Goal: Task Accomplishment & Management: Complete application form

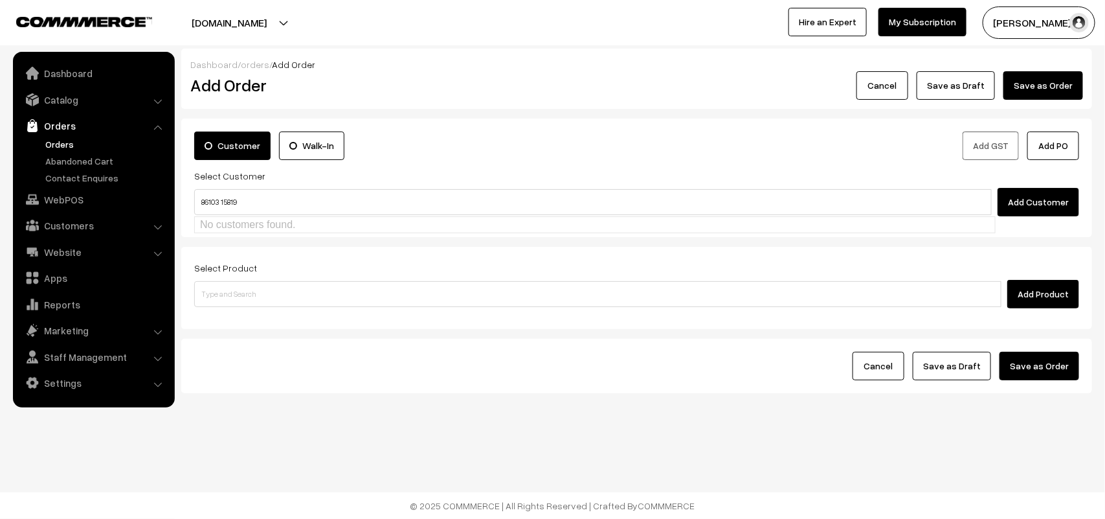
type input "86103 15819"
click at [221, 188] on div "Add Customer" at bounding box center [636, 202] width 885 height 28
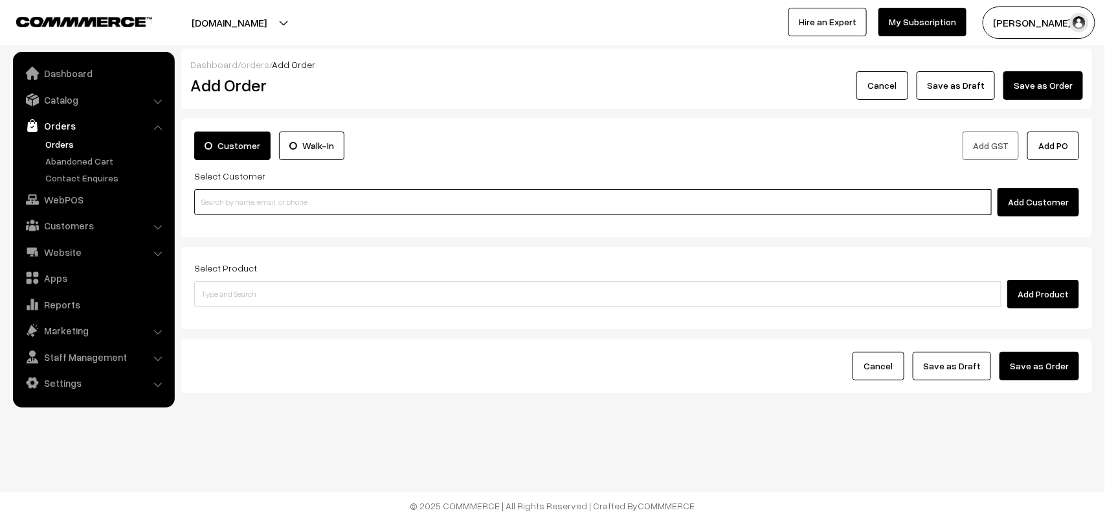
click at [257, 198] on input at bounding box center [593, 202] width 798 height 26
paste input "86103 15819"
click at [225, 196] on input "86103 15819" at bounding box center [593, 202] width 798 height 26
drag, startPoint x: 363, startPoint y: 214, endPoint x: 361, endPoint y: 225, distance: 11.1
click at [361, 221] on body "Thank you for showing interest. Our team will call you shortly. Close annamfood…" at bounding box center [552, 259] width 1105 height 519
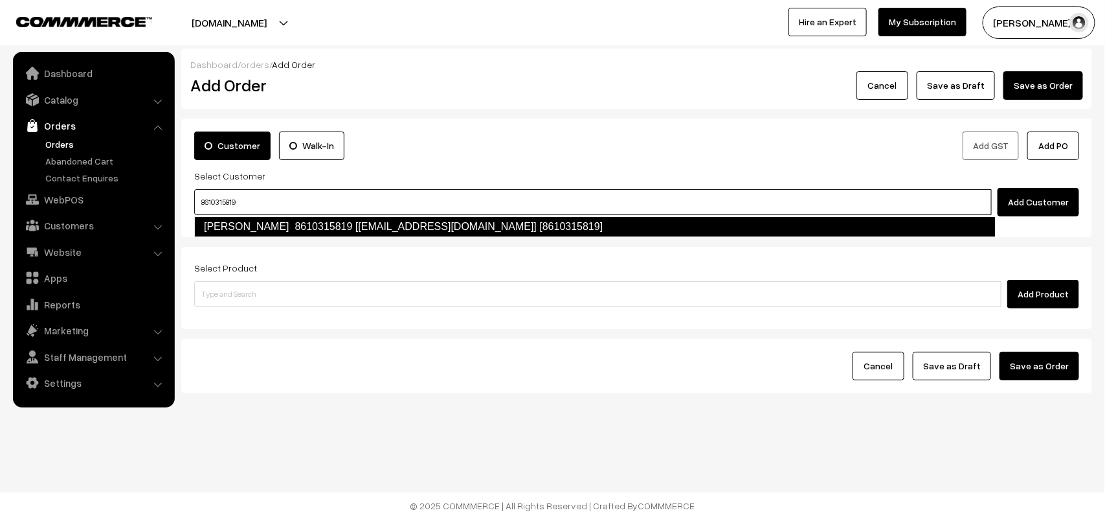
click at [360, 228] on link "Arthi 8610315819 [test63@gmail.com] [8610315819]" at bounding box center [594, 226] width 801 height 21
type input "8610315819"
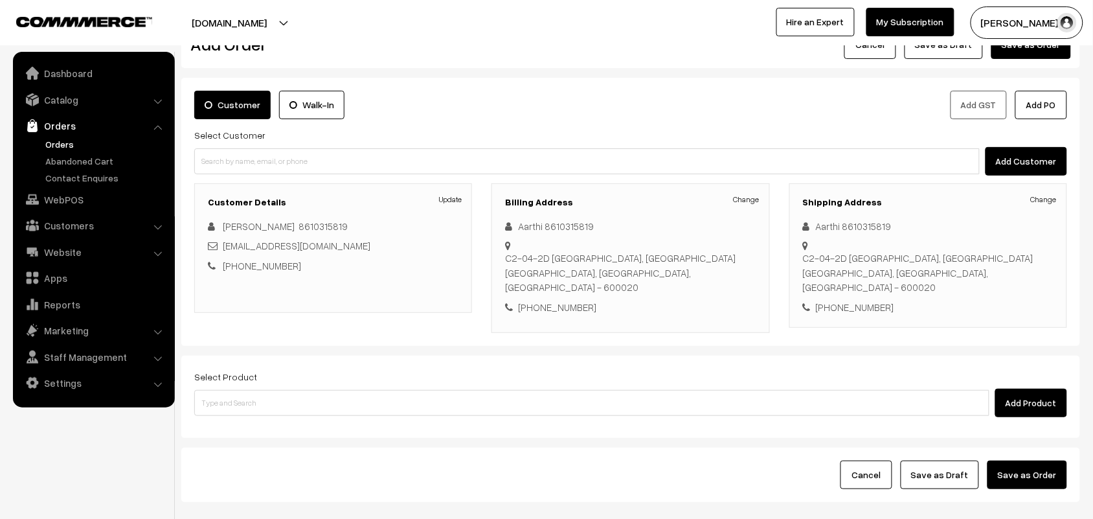
scroll to position [99, 0]
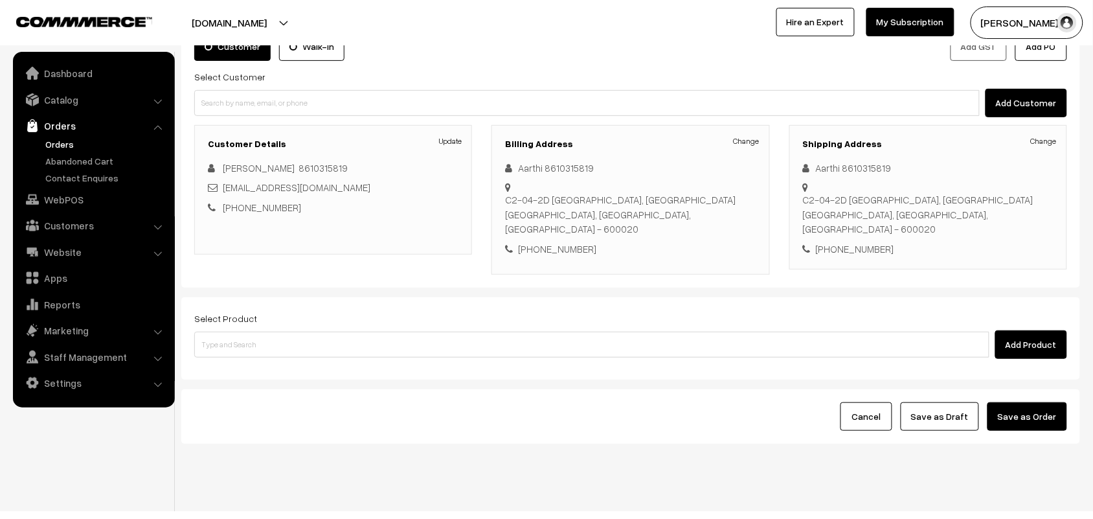
click at [277, 310] on div "Select Product Add Product" at bounding box center [630, 334] width 873 height 49
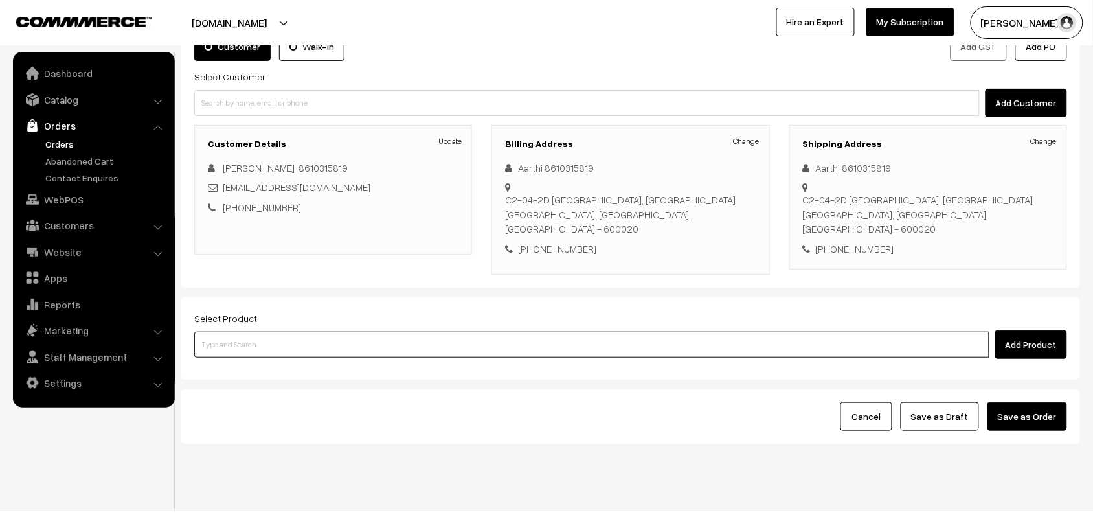
drag, startPoint x: 278, startPoint y: 332, endPoint x: 280, endPoint y: 317, distance: 14.9
click at [280, 331] on input at bounding box center [591, 344] width 795 height 26
type input "c"
type input "curd vad"
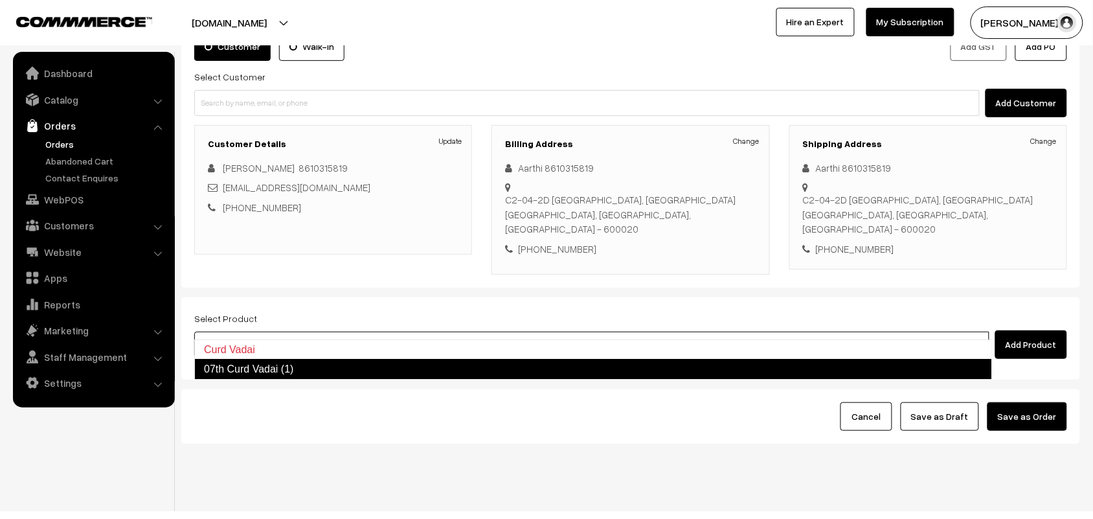
click at [295, 370] on link "07th Curd Vadai (1)" at bounding box center [593, 369] width 798 height 21
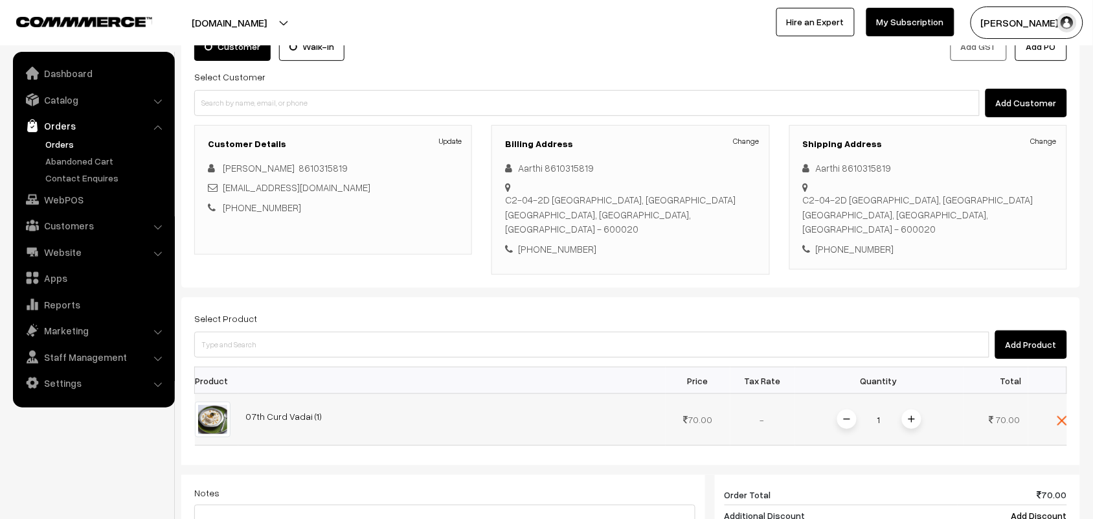
click at [906, 409] on span at bounding box center [911, 418] width 19 height 19
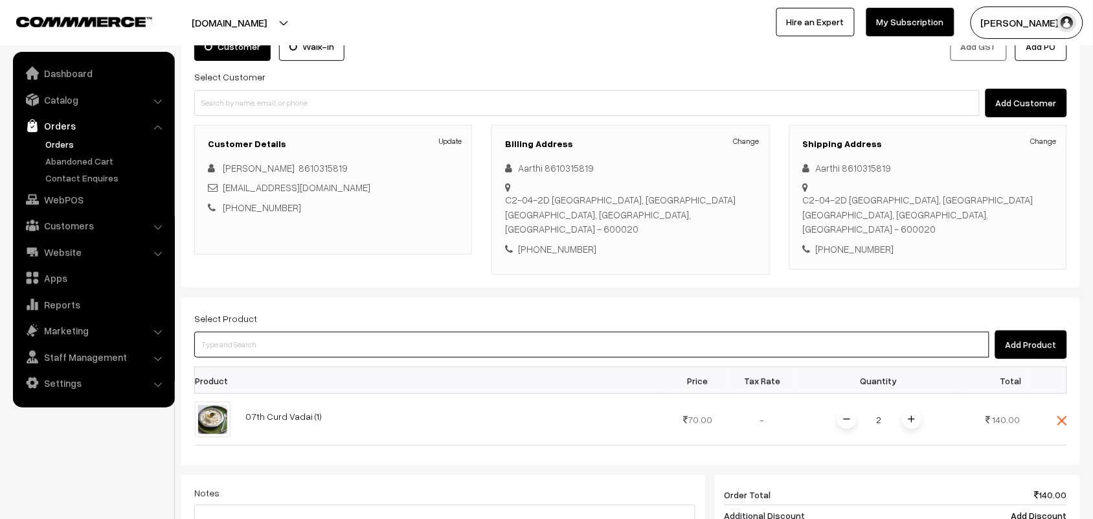
click at [231, 331] on input at bounding box center [591, 344] width 795 height 26
type input "puliyo"
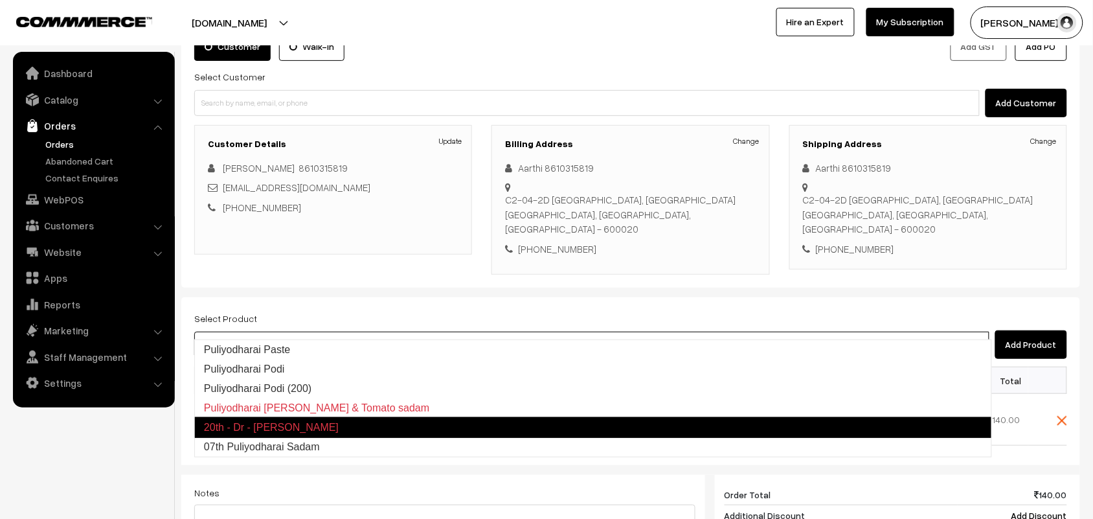
click at [309, 440] on link "07th Puliyodharai Sadam" at bounding box center [593, 446] width 796 height 19
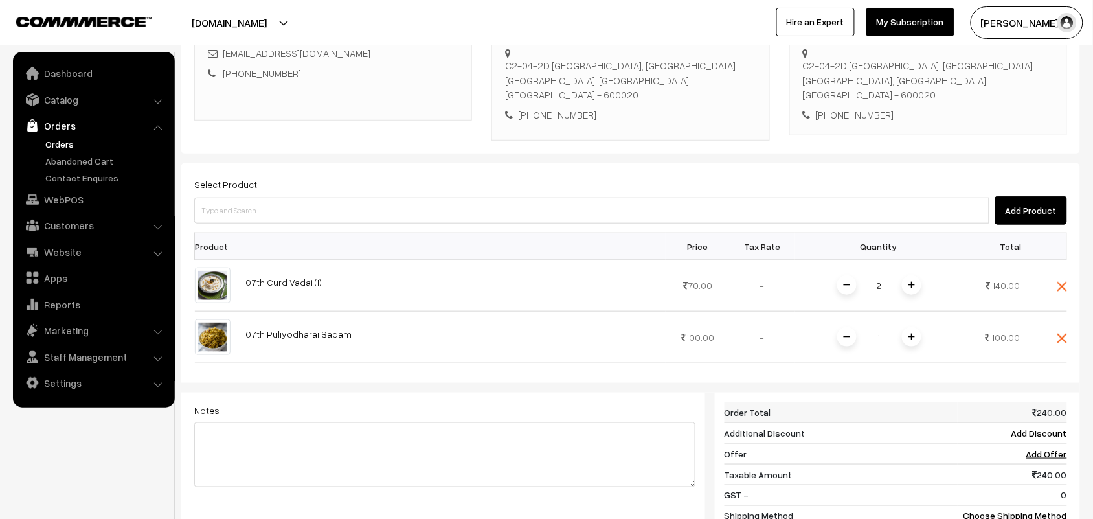
scroll to position [261, 0]
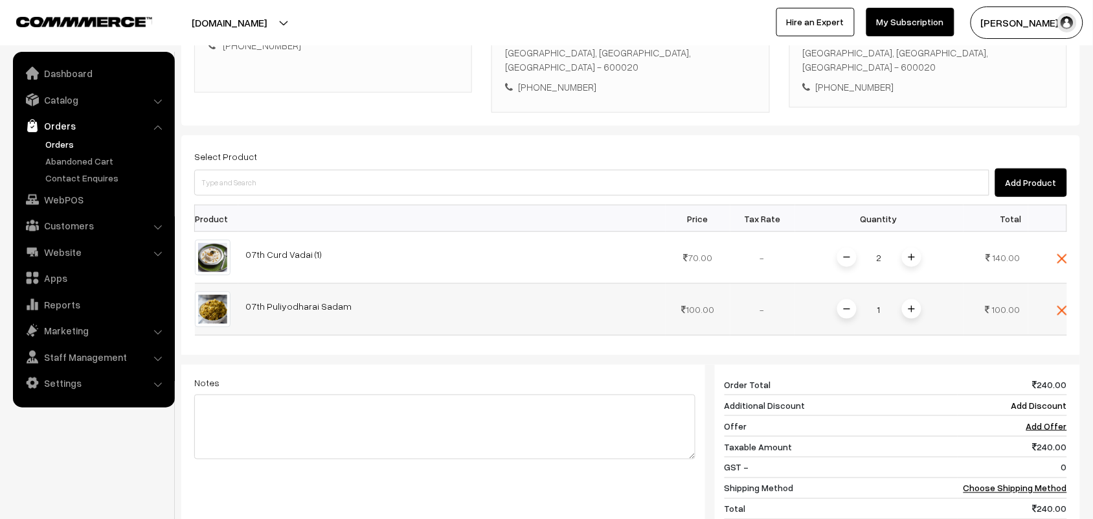
click at [908, 306] on img at bounding box center [911, 309] width 6 height 6
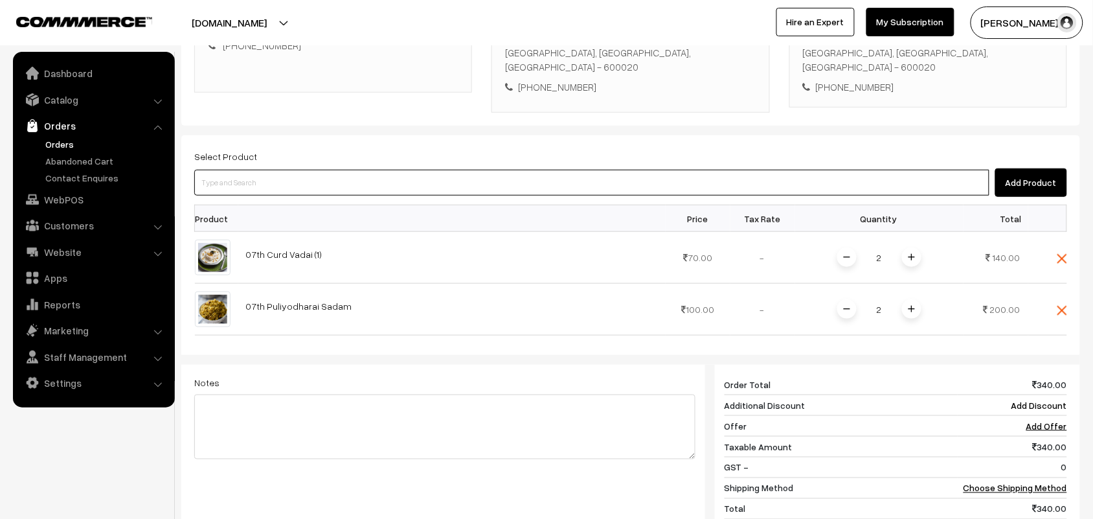
click at [311, 170] on input at bounding box center [591, 183] width 795 height 26
type input "kalyana ra"
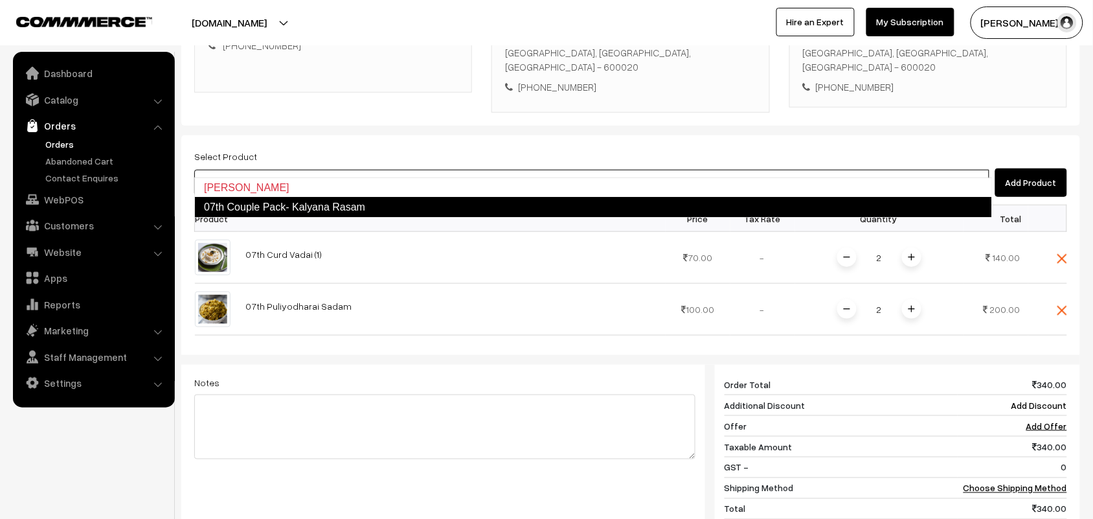
click at [315, 207] on link "07th Couple Pack- Kalyana Rasam" at bounding box center [593, 207] width 798 height 21
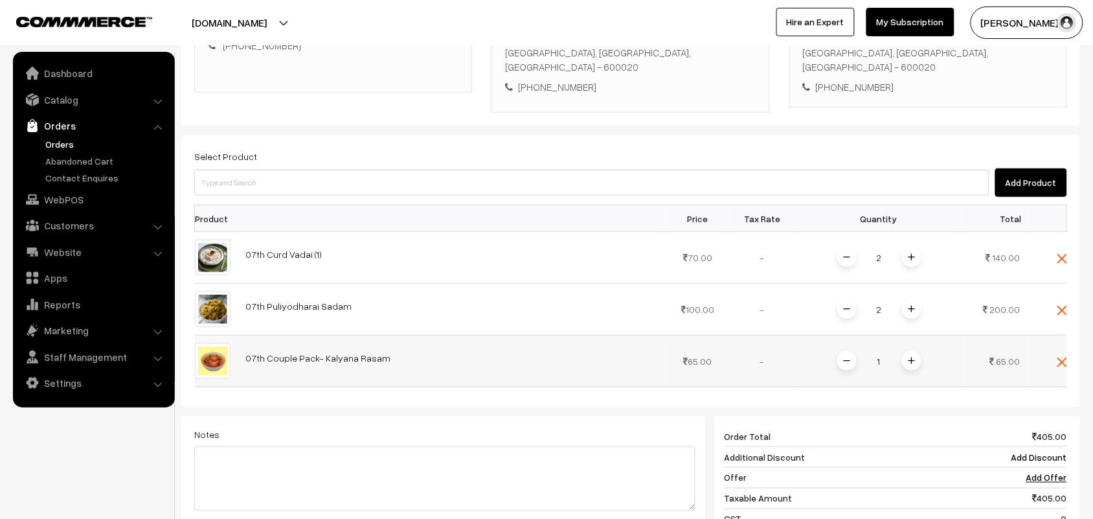
click at [908, 357] on img at bounding box center [911, 360] width 6 height 6
click at [303, 183] on div "Select Product Add Product Product Price Tax Rate Quantity Total 2" at bounding box center [630, 378] width 899 height 487
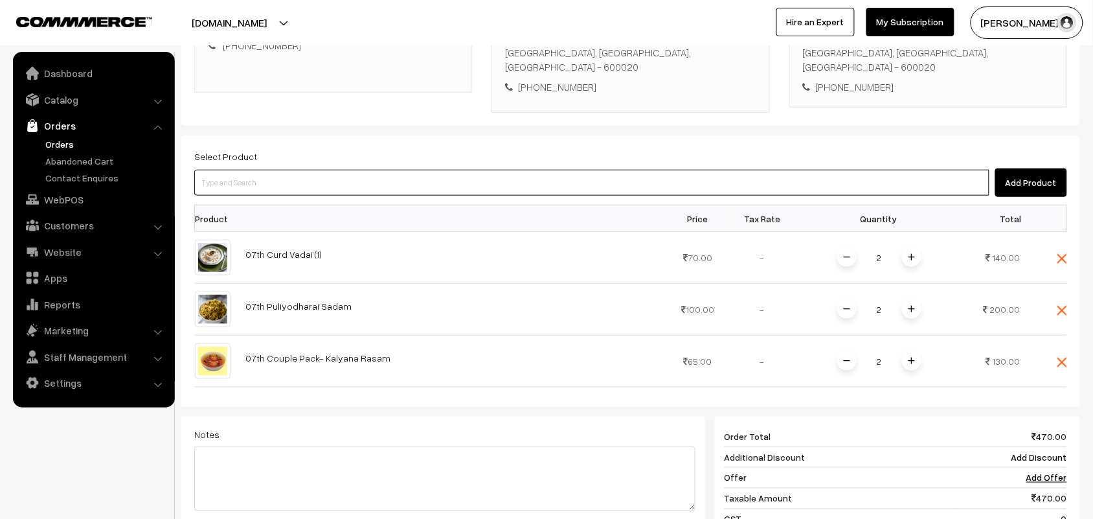
click at [303, 170] on input at bounding box center [591, 183] width 795 height 26
type input "keerai koo"
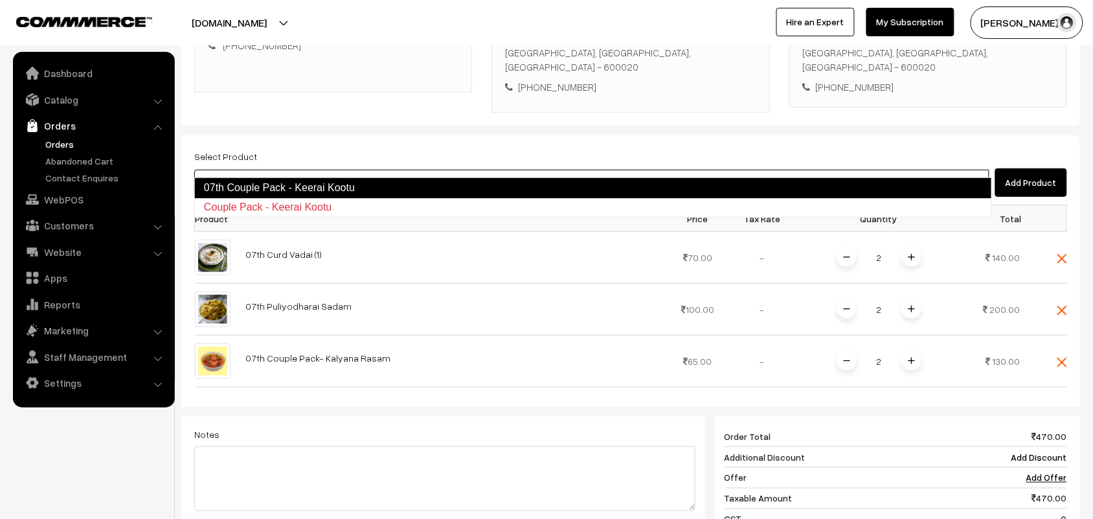
click at [300, 189] on link "07th Couple Pack - Keerai Kootu" at bounding box center [593, 187] width 798 height 21
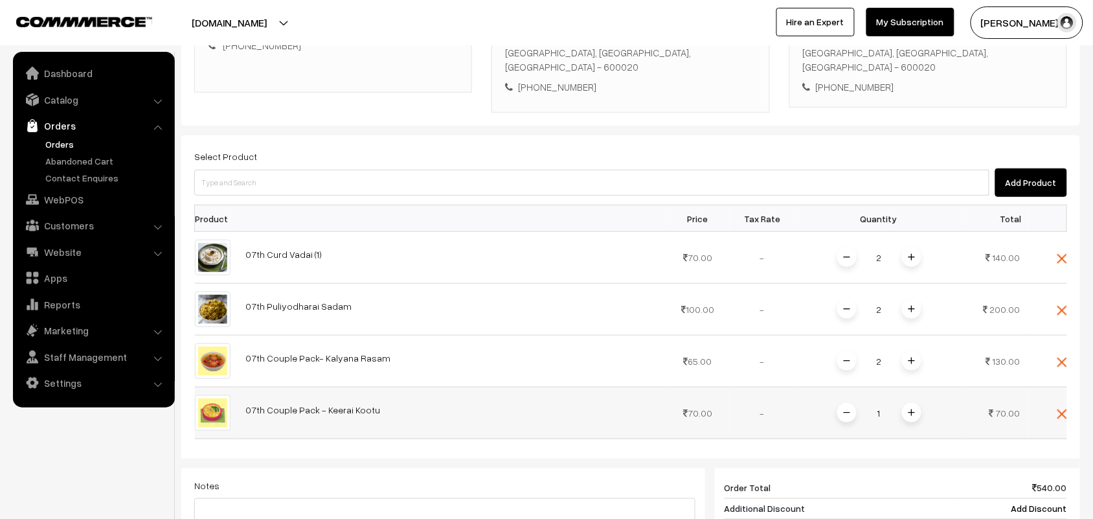
click at [913, 409] on img at bounding box center [911, 412] width 6 height 6
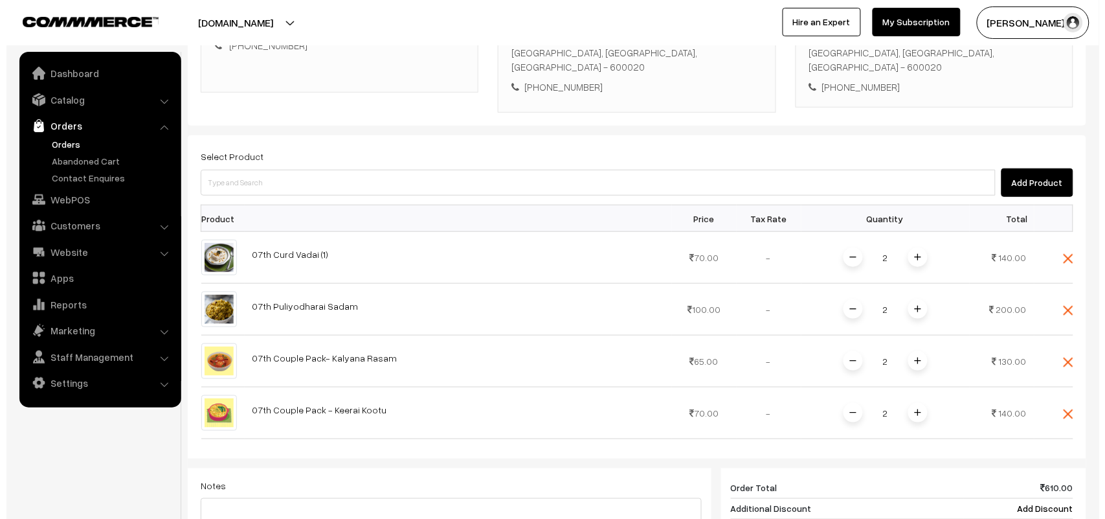
scroll to position [504, 0]
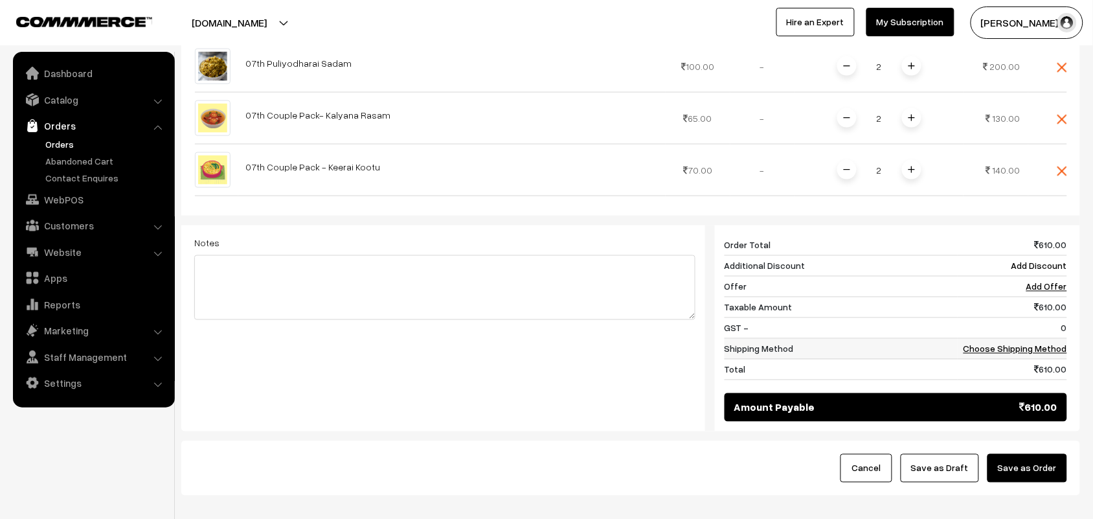
click at [1025, 343] on link "Choose Shipping Method" at bounding box center [1015, 348] width 104 height 11
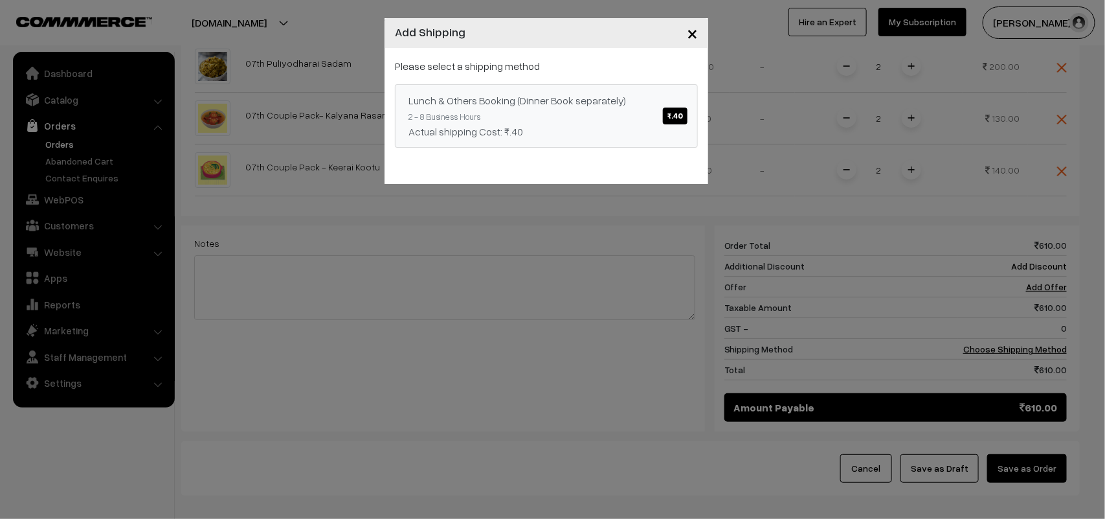
click at [670, 111] on span "₹.40" at bounding box center [675, 115] width 25 height 17
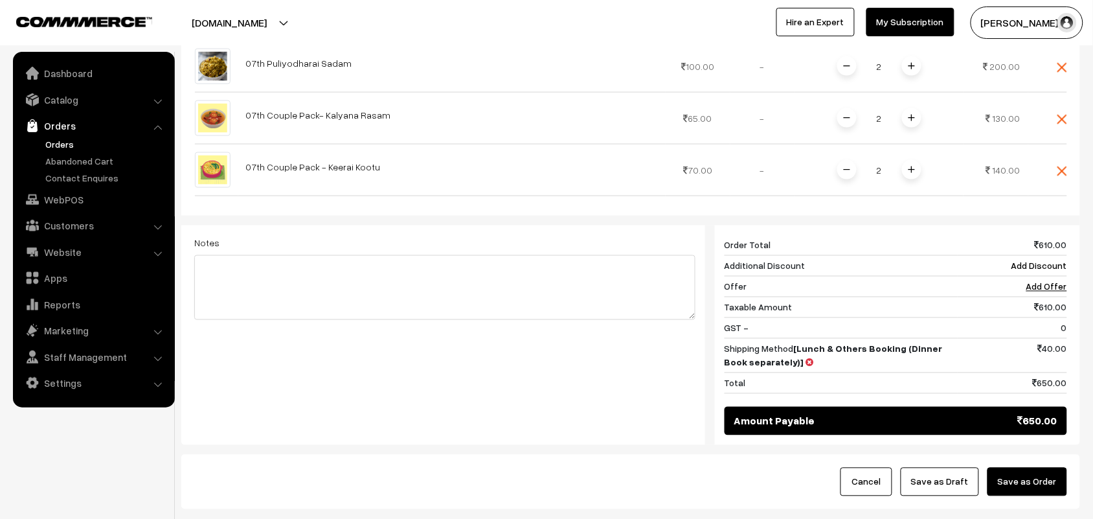
click at [1013, 467] on button "Save as Order" at bounding box center [1027, 481] width 80 height 28
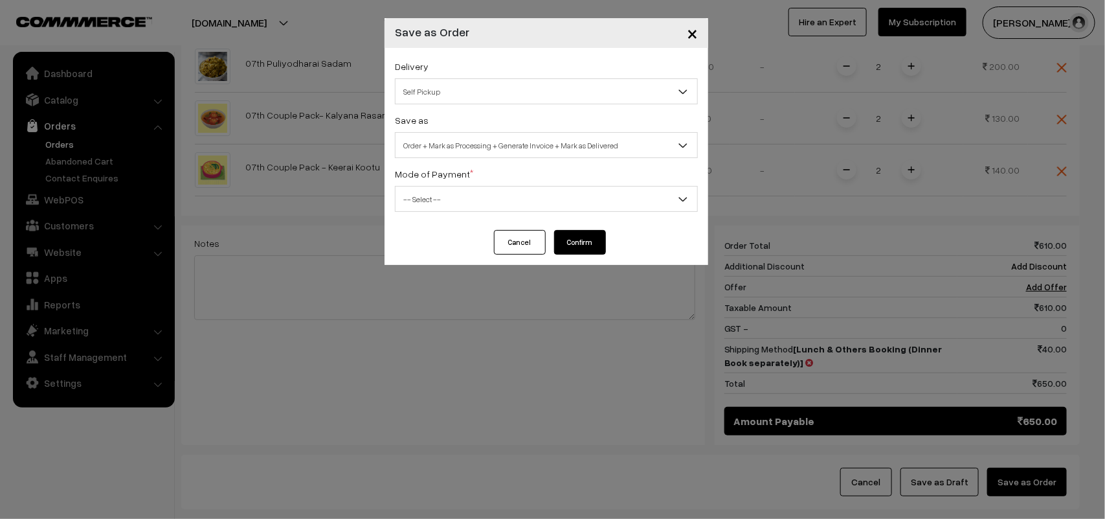
click at [467, 100] on span "Self Pickup" at bounding box center [547, 91] width 302 height 23
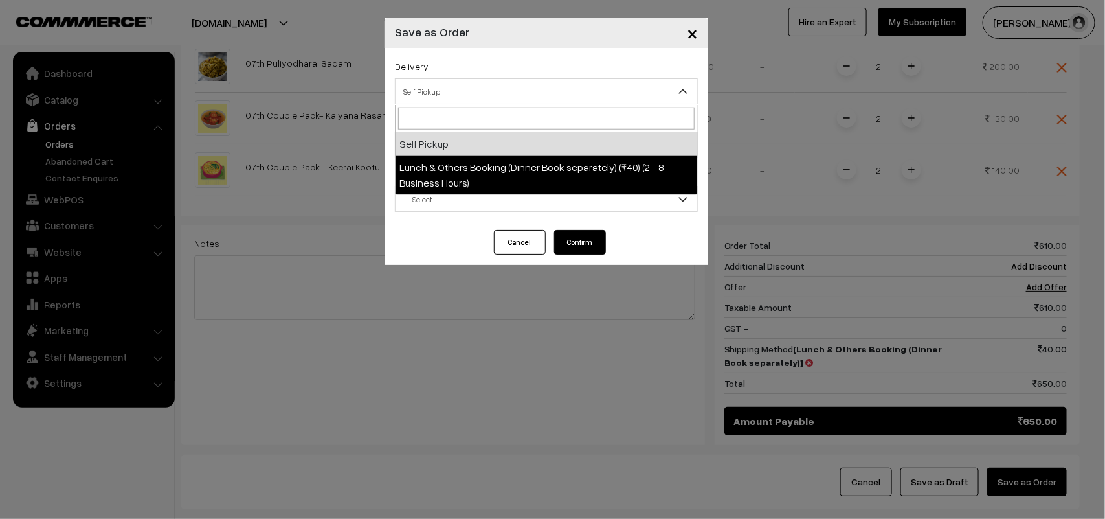
select select "LOB1"
select select "3"
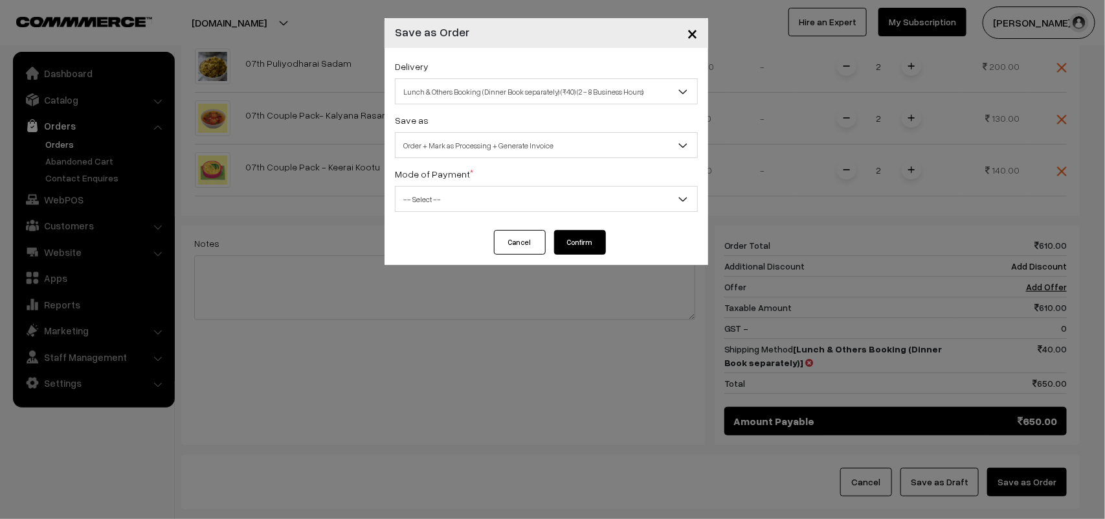
click at [495, 147] on span "Order + Mark as Processing + Generate Invoice" at bounding box center [547, 145] width 302 height 23
click at [471, 214] on div "Delivery Self Pickup Lunch & Others Booking (Dinner Book separately) (₹40) (2 -…" at bounding box center [547, 139] width 324 height 182
click at [445, 206] on span "-- Select --" at bounding box center [547, 199] width 302 height 23
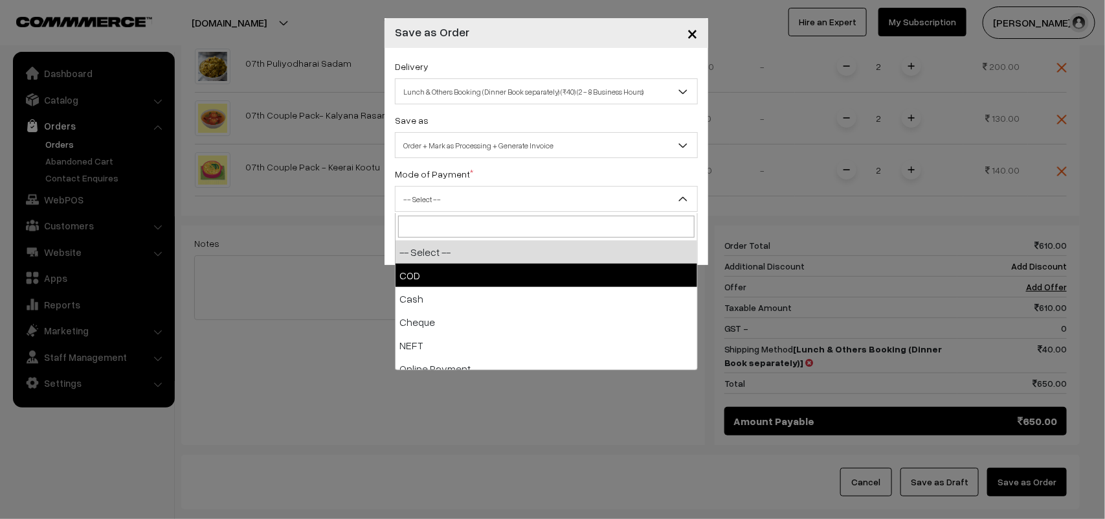
drag, startPoint x: 438, startPoint y: 271, endPoint x: 614, endPoint y: 264, distance: 175.6
select select "1"
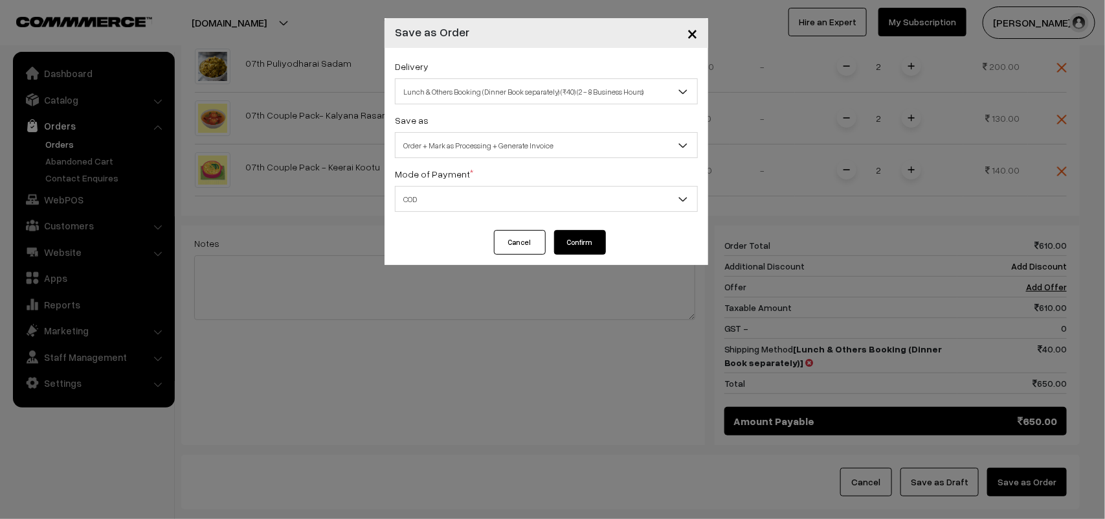
click at [570, 233] on button "Confirm" at bounding box center [580, 242] width 52 height 25
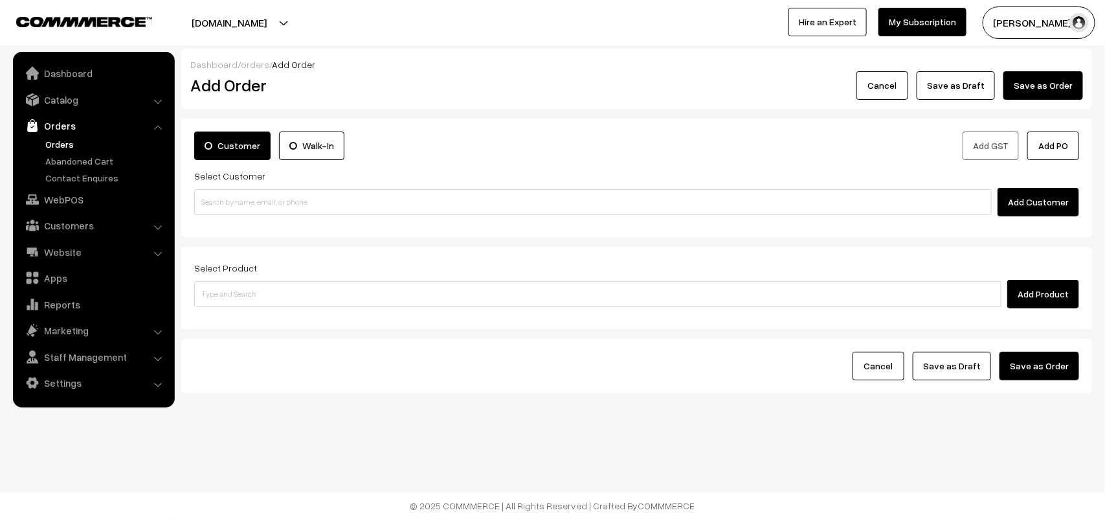
click at [69, 142] on link "Orders" at bounding box center [106, 144] width 128 height 14
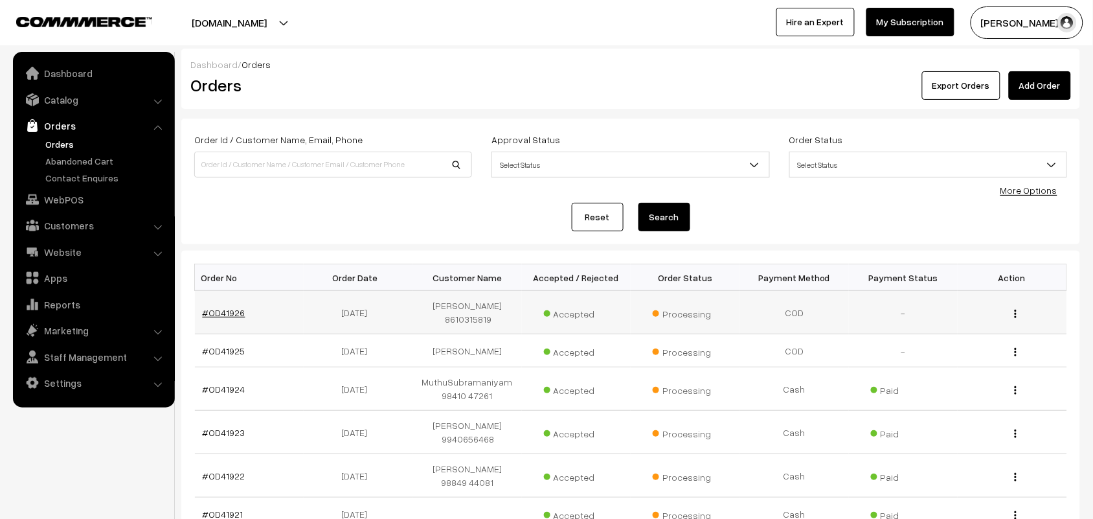
click at [219, 307] on link "#OD41926" at bounding box center [224, 312] width 43 height 11
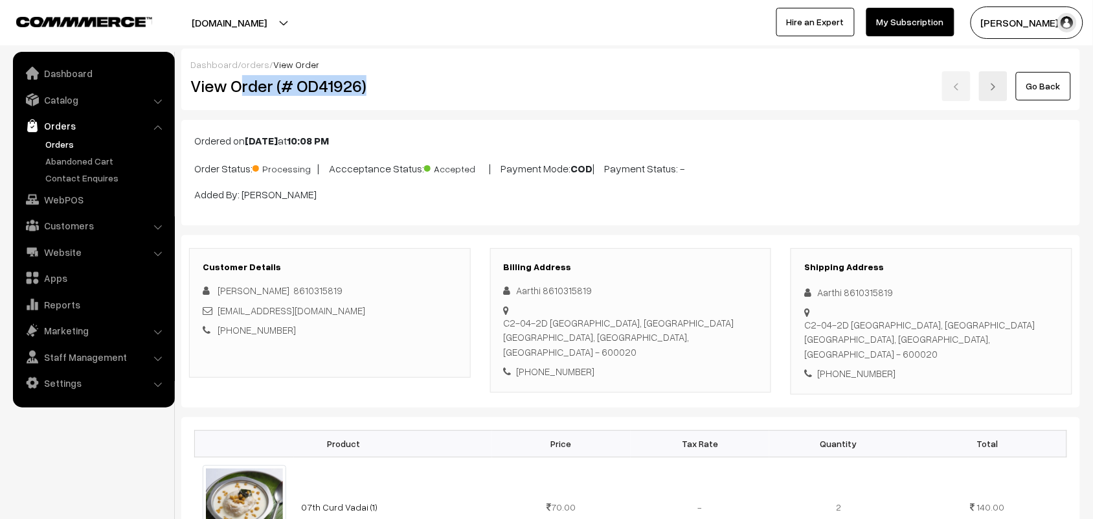
click at [298, 93] on h2 "View Order (# OD41926)" at bounding box center [330, 86] width 280 height 20
drag, startPoint x: 232, startPoint y: 82, endPoint x: 403, endPoint y: 86, distance: 171.0
click at [400, 86] on h2 "View Order (# OD41926)" at bounding box center [330, 86] width 280 height 20
copy h2 "Order (# OD41926)"
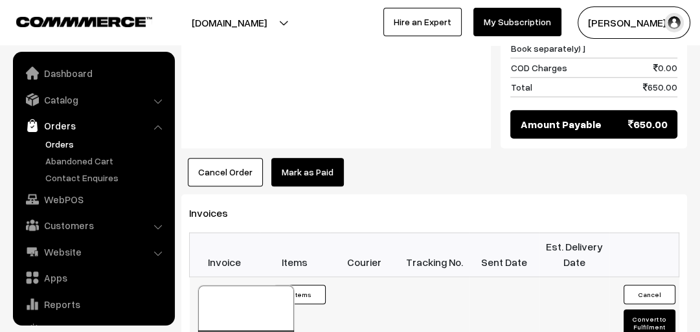
scroll to position [958, 0]
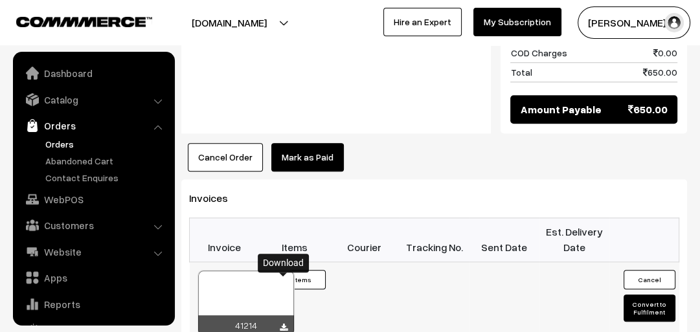
click at [282, 324] on icon at bounding box center [284, 328] width 8 height 8
click at [62, 139] on link "Orders" at bounding box center [106, 144] width 128 height 14
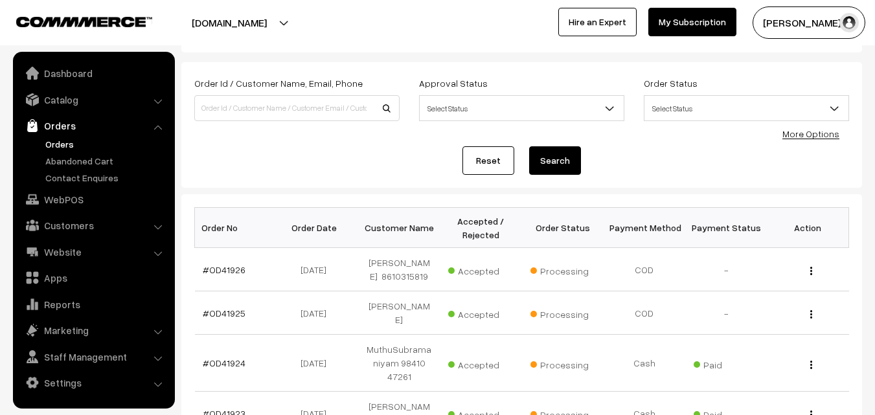
scroll to position [129, 0]
